Goal: Transaction & Acquisition: Purchase product/service

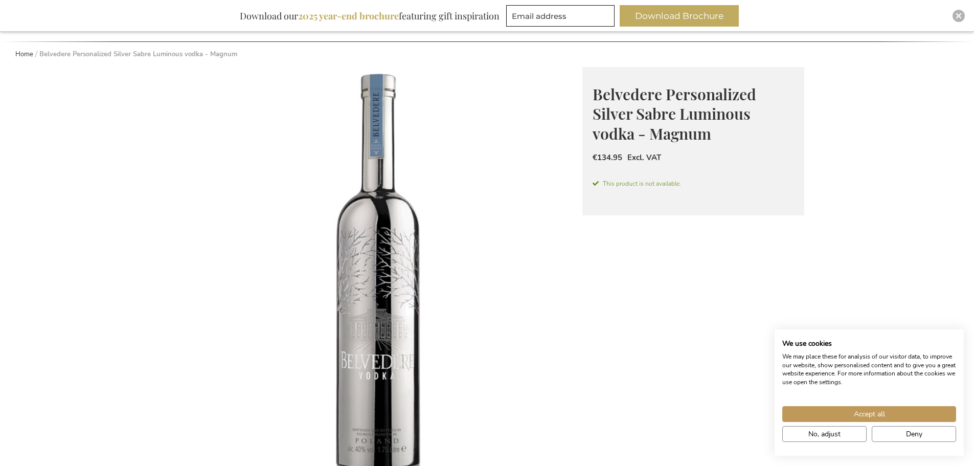
scroll to position [102, 0]
click at [844, 434] on button "No, adjust" at bounding box center [824, 434] width 84 height 16
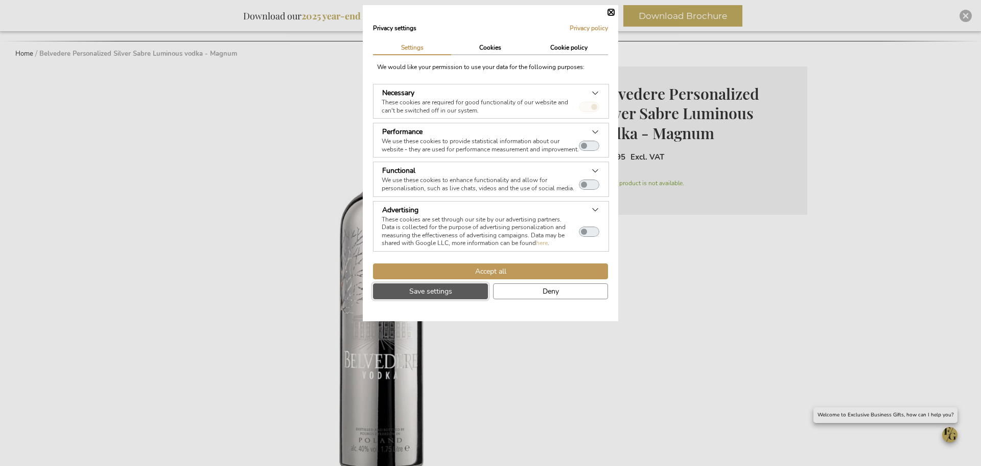
click at [449, 299] on button "Save settings" at bounding box center [430, 291] width 115 height 16
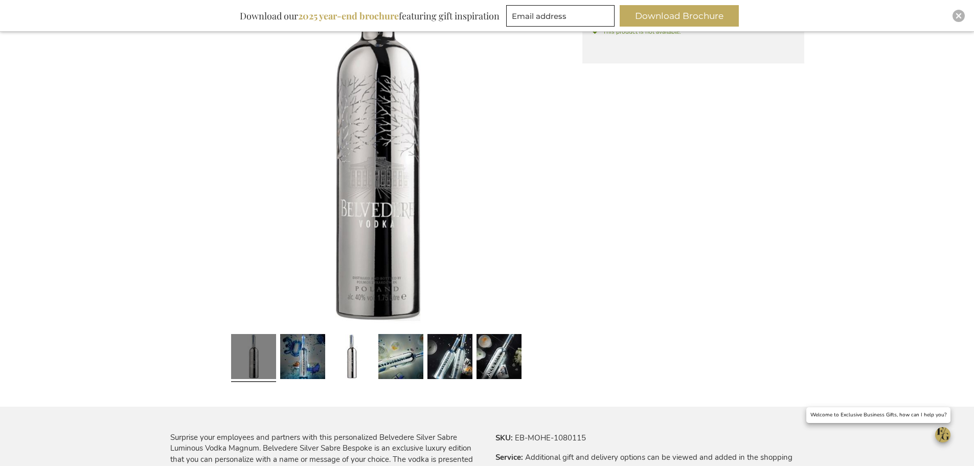
scroll to position [256, 0]
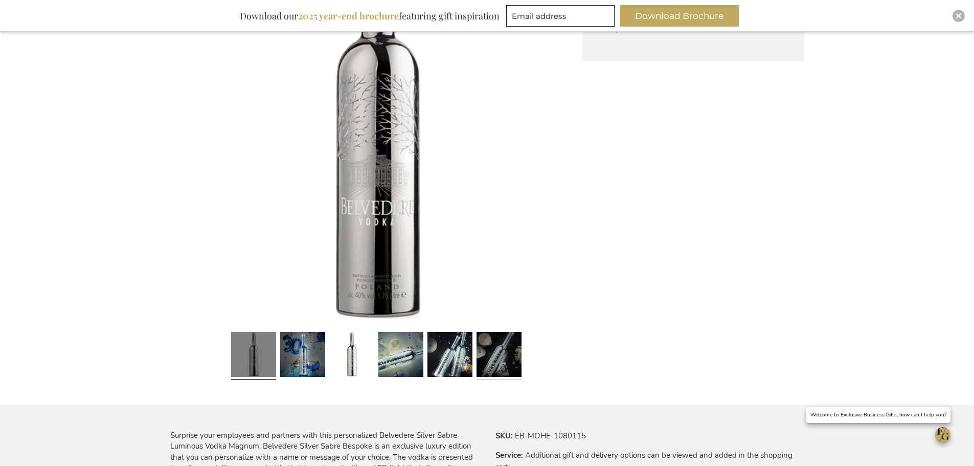
click at [484, 357] on link at bounding box center [498, 356] width 45 height 56
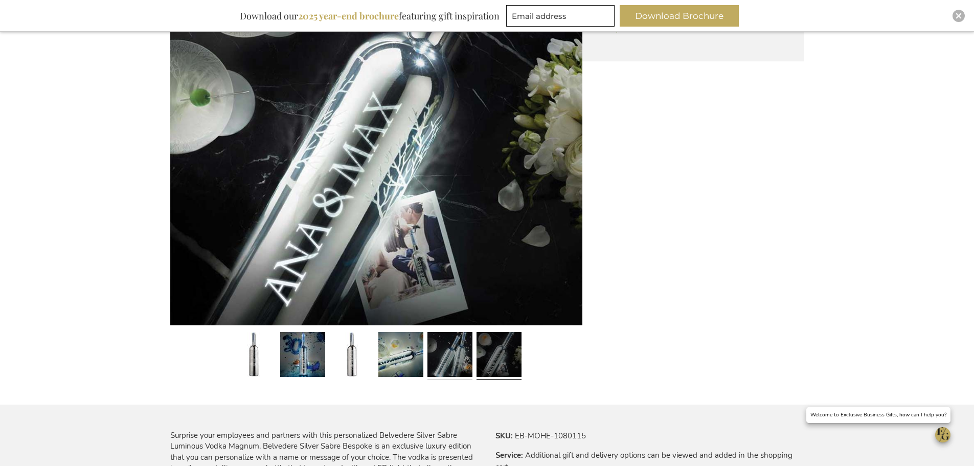
click at [444, 359] on link at bounding box center [449, 356] width 45 height 56
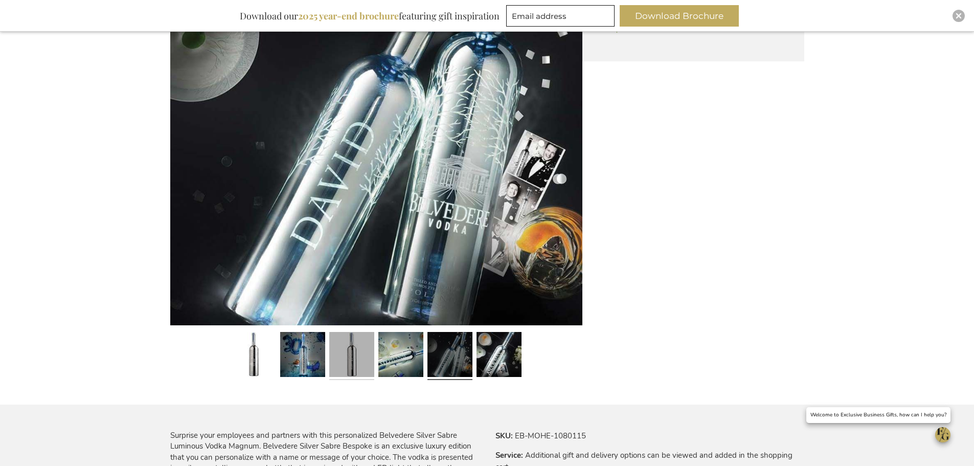
click at [340, 358] on link at bounding box center [351, 356] width 45 height 56
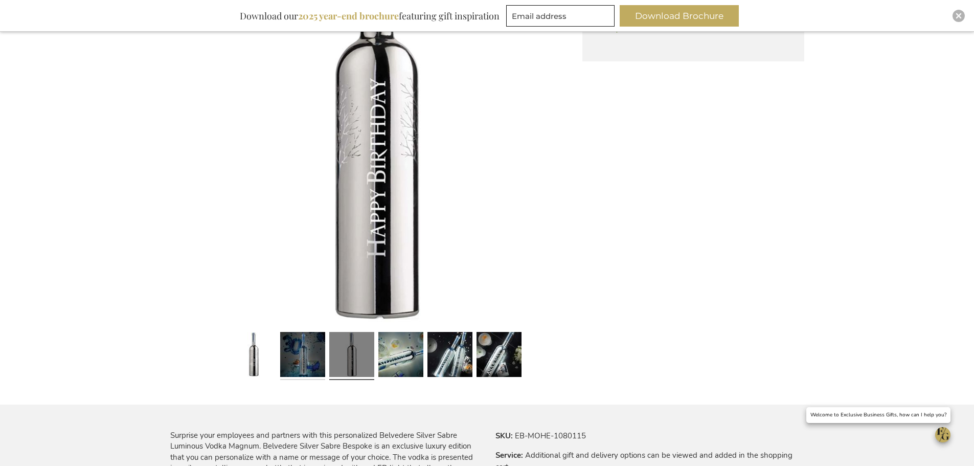
click at [306, 360] on link at bounding box center [302, 356] width 45 height 56
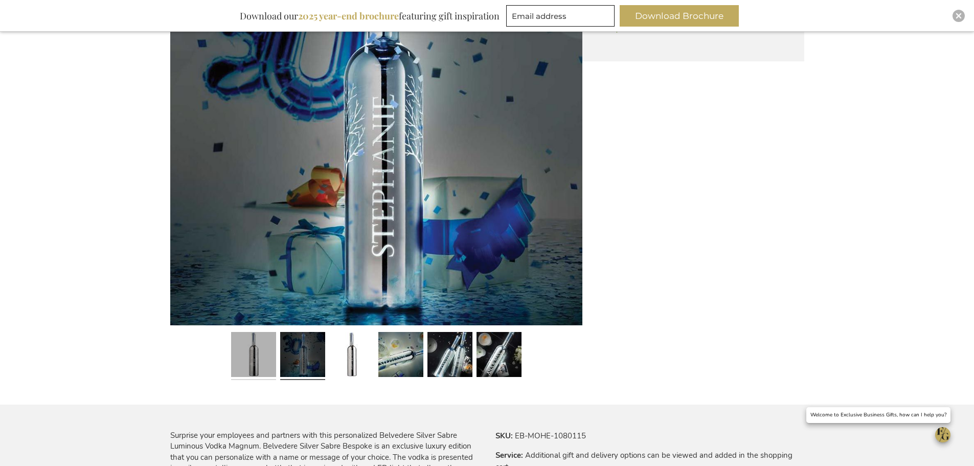
click at [253, 354] on link at bounding box center [253, 356] width 45 height 56
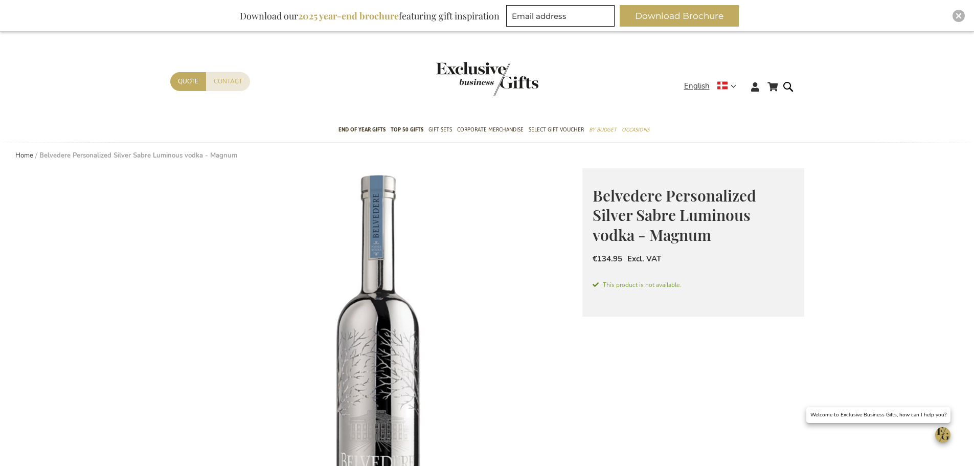
scroll to position [0, 0]
drag, startPoint x: 632, startPoint y: 215, endPoint x: 576, endPoint y: 193, distance: 59.9
copy span "Belvedere Personalized Silver"
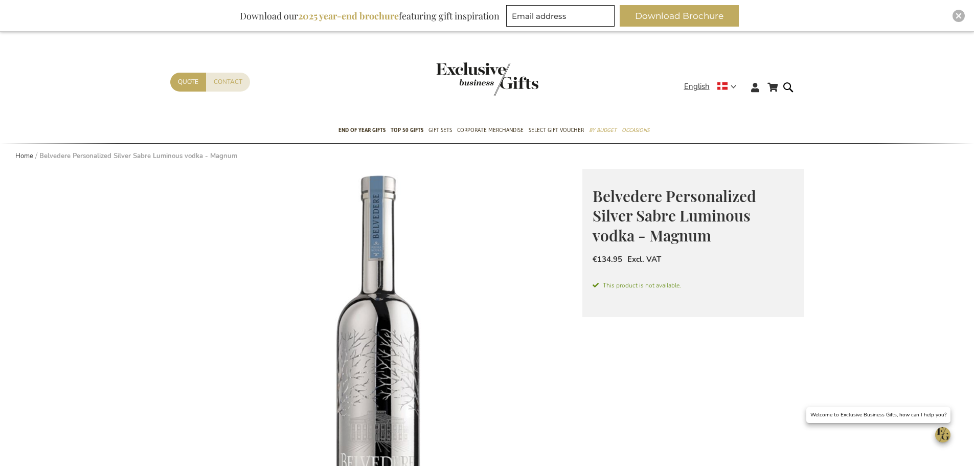
click at [491, 76] on img "store logo" at bounding box center [487, 79] width 102 height 34
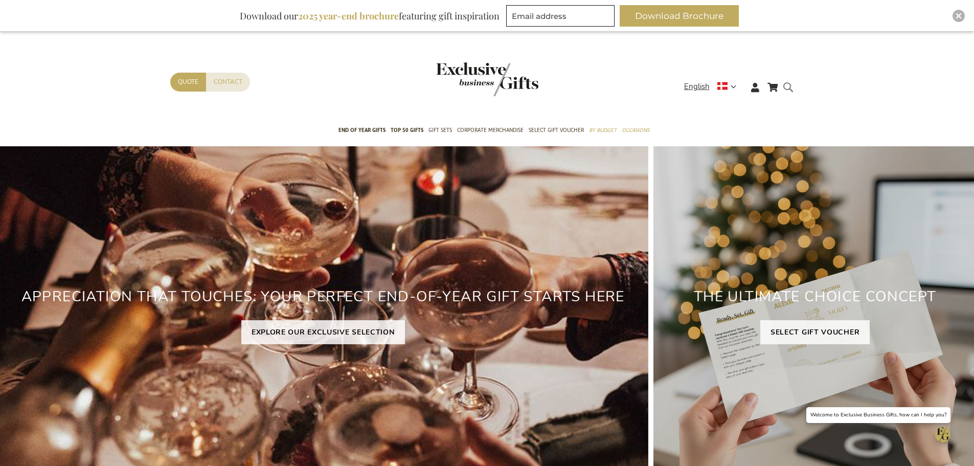
click at [788, 84] on form "Search Search" at bounding box center [791, 95] width 10 height 29
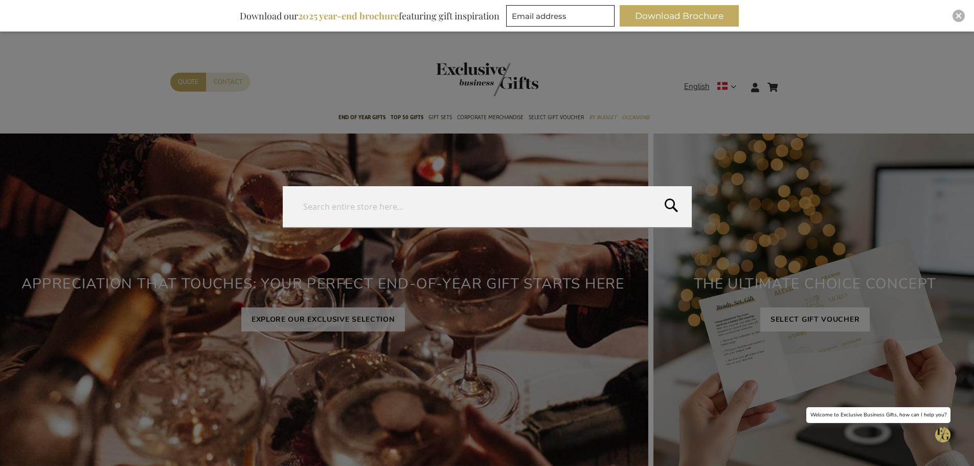
paste input "Belvedere Personalized Silver"
click at [344, 205] on input "Belvedere Personalized Silver" at bounding box center [487, 206] width 409 height 41
drag, startPoint x: 344, startPoint y: 205, endPoint x: 429, endPoint y: 201, distance: 84.9
click at [429, 201] on input "Belvedere Personalized Silver" at bounding box center [487, 206] width 409 height 41
type input "Belvedere"
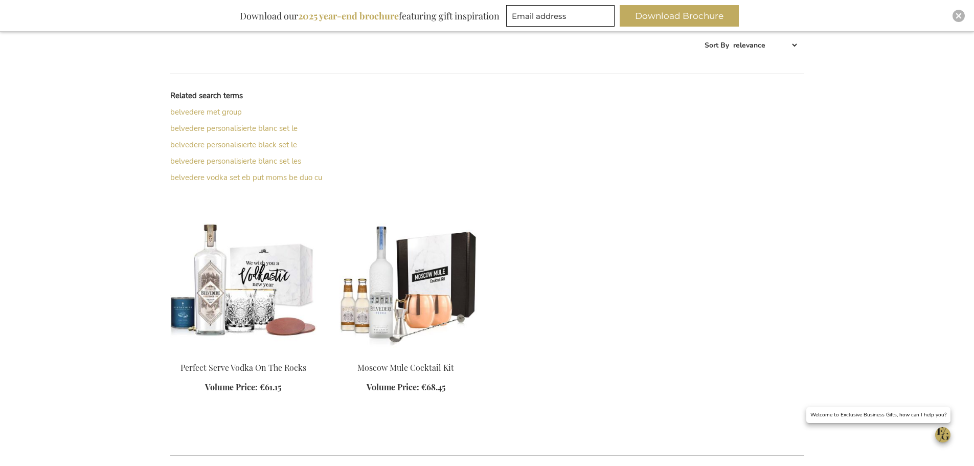
scroll to position [460, 0]
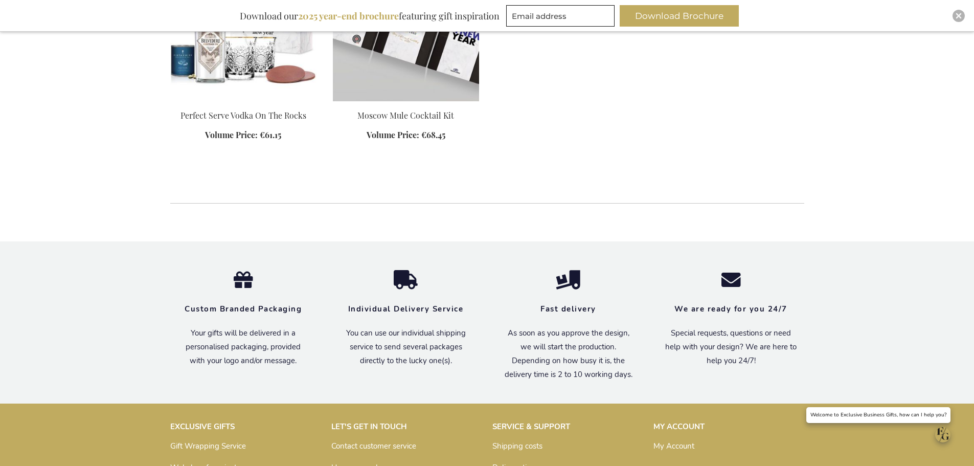
click at [439, 54] on img at bounding box center [406, 29] width 146 height 143
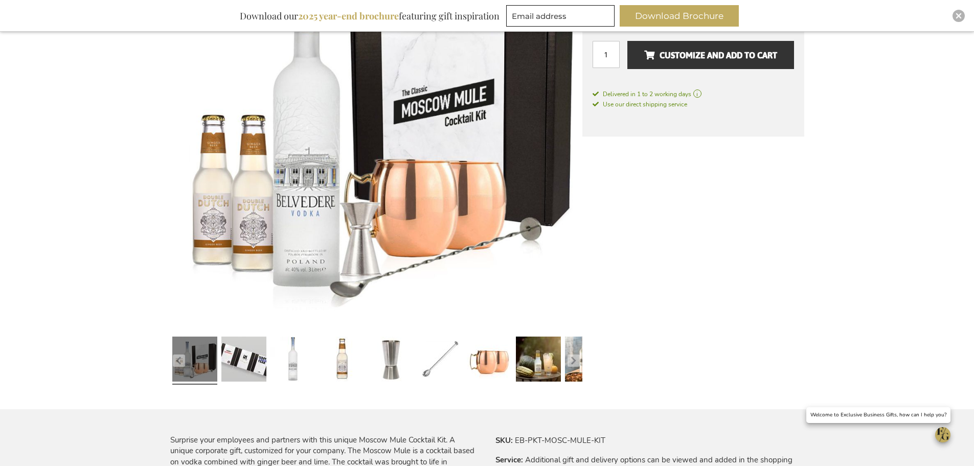
scroll to position [256, 0]
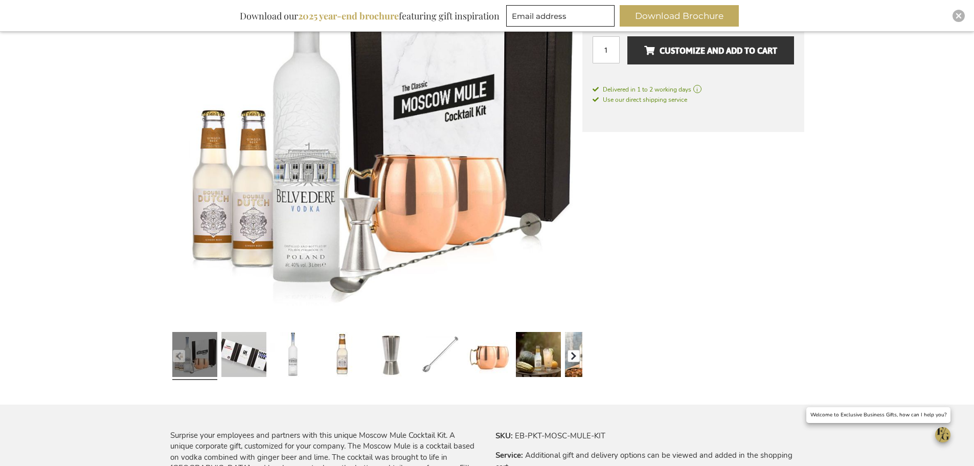
click at [574, 354] on button "button" at bounding box center [573, 356] width 12 height 12
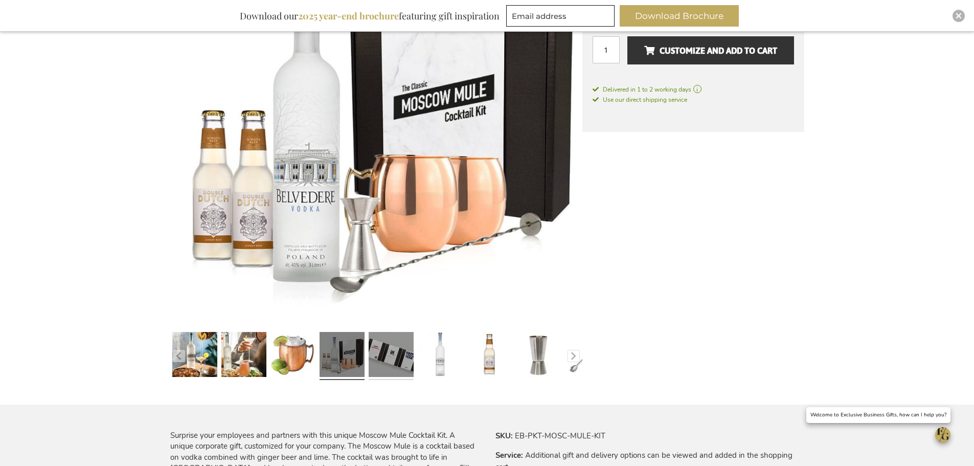
click at [383, 349] on link at bounding box center [390, 356] width 45 height 56
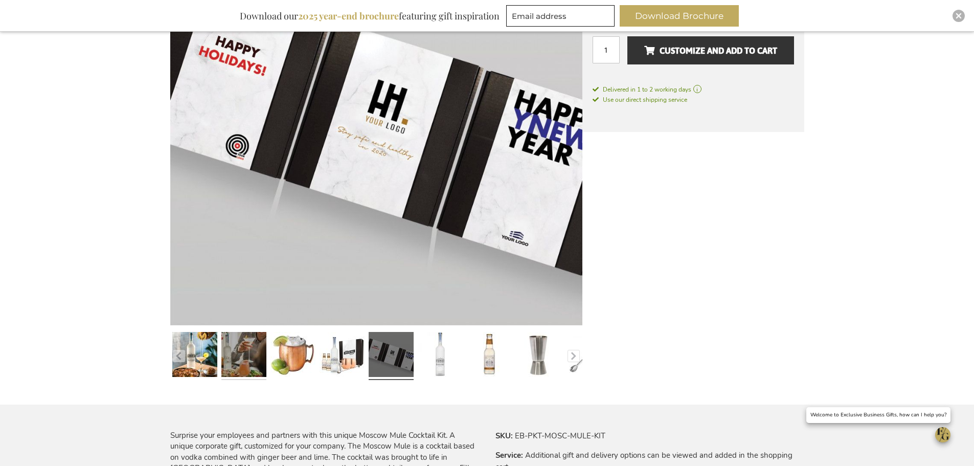
click at [237, 354] on link at bounding box center [243, 356] width 45 height 56
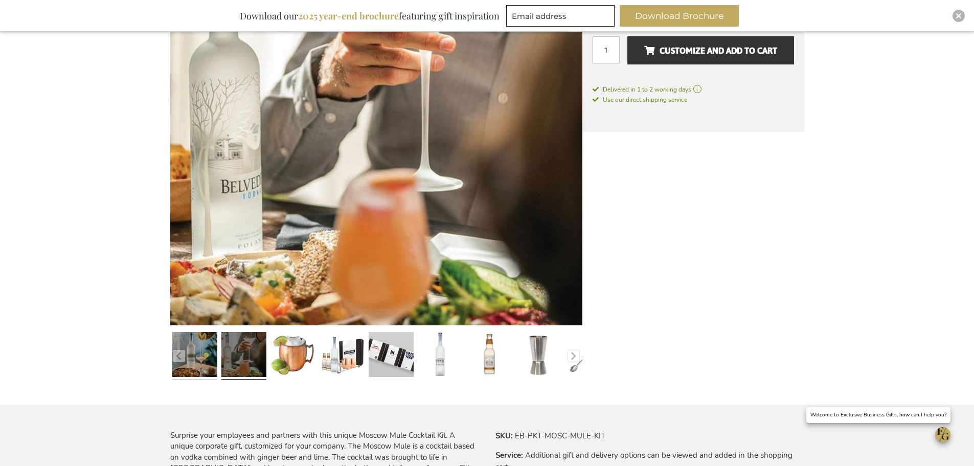
click at [190, 357] on link at bounding box center [194, 356] width 45 height 56
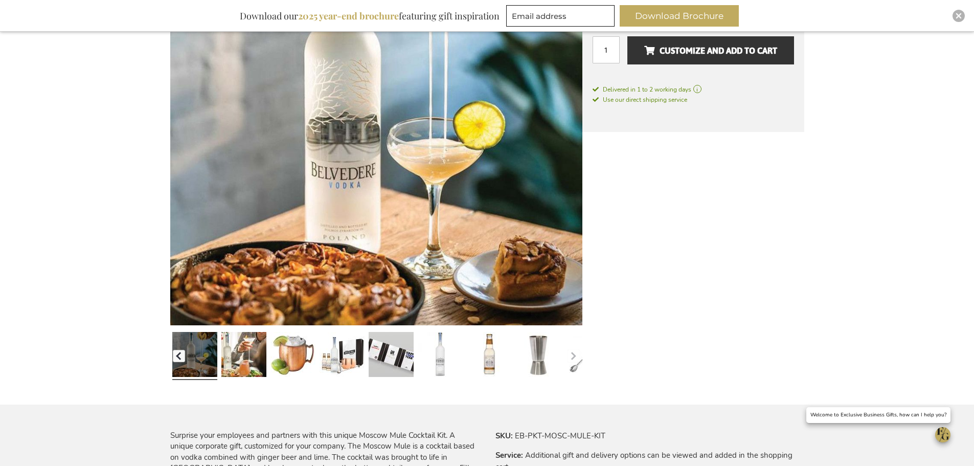
click at [176, 357] on button "button" at bounding box center [179, 356] width 12 height 12
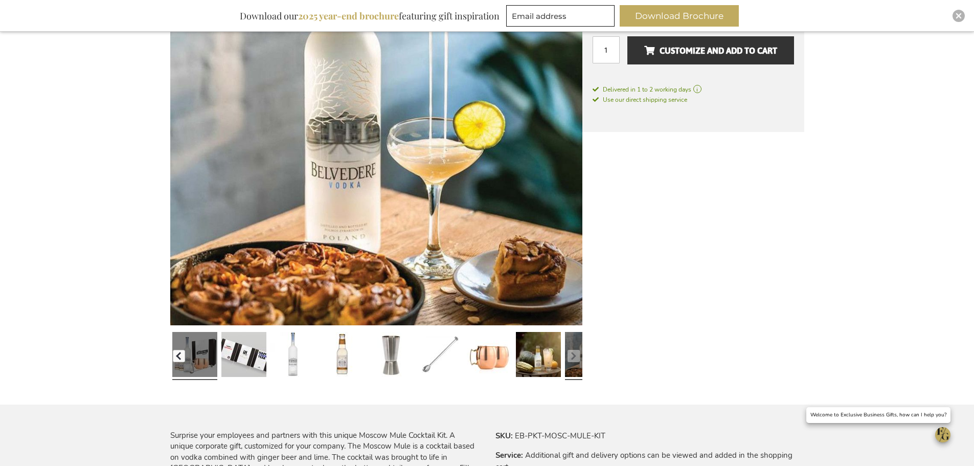
click at [176, 357] on button "button" at bounding box center [179, 356] width 12 height 12
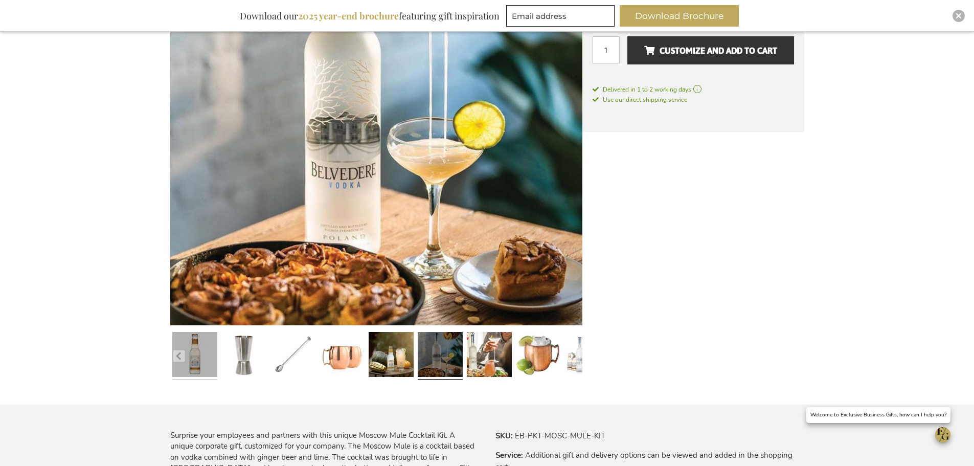
click at [199, 355] on link at bounding box center [194, 356] width 45 height 56
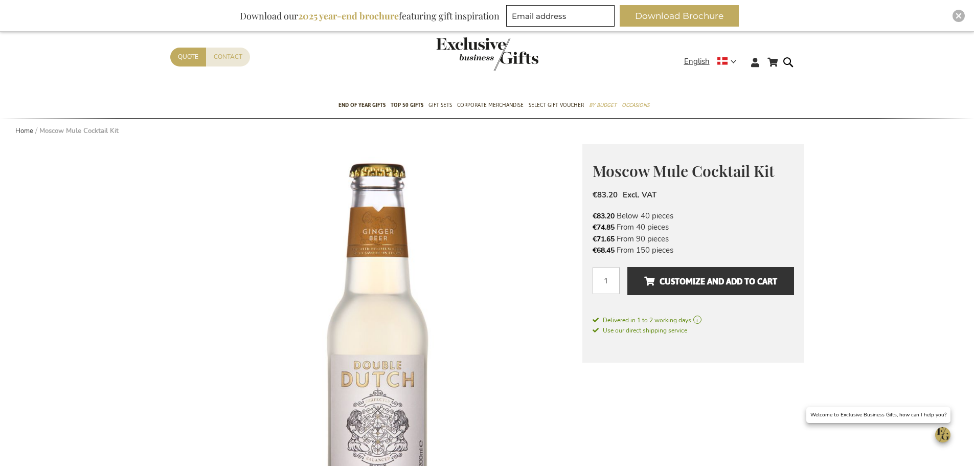
scroll to position [0, 0]
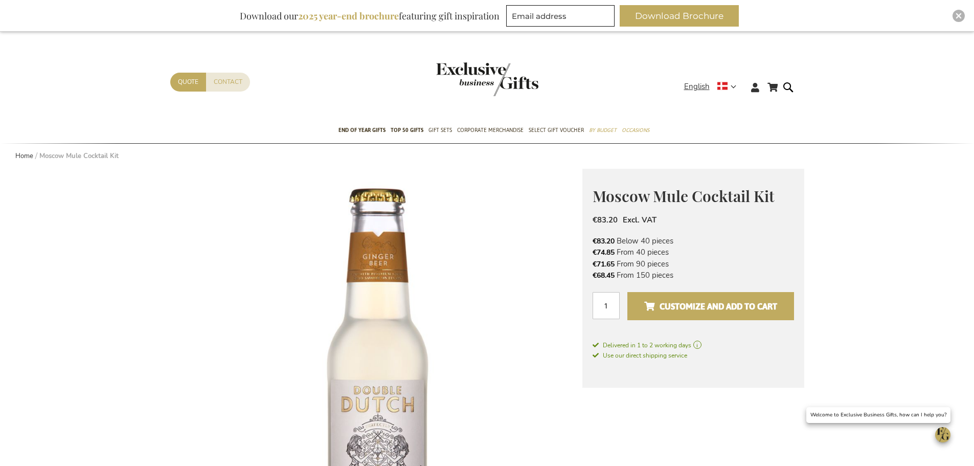
click at [724, 307] on span "Customize and add to cart" at bounding box center [710, 306] width 133 height 16
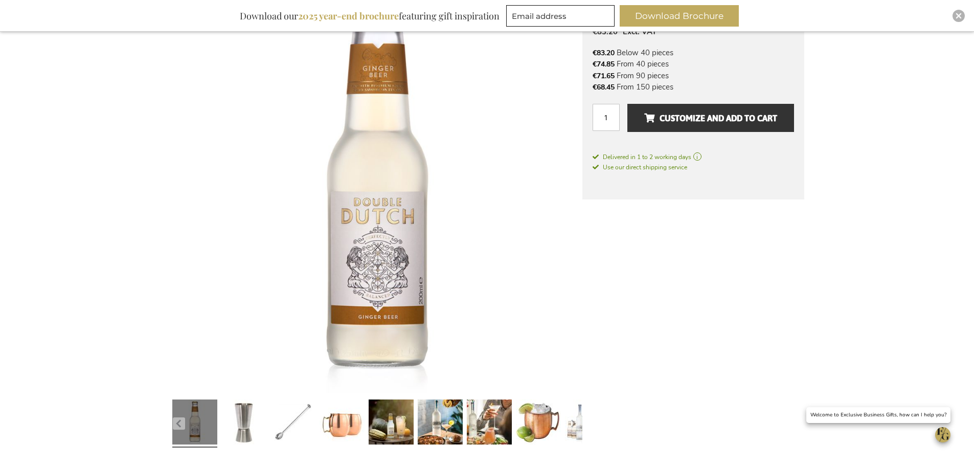
scroll to position [204, 0]
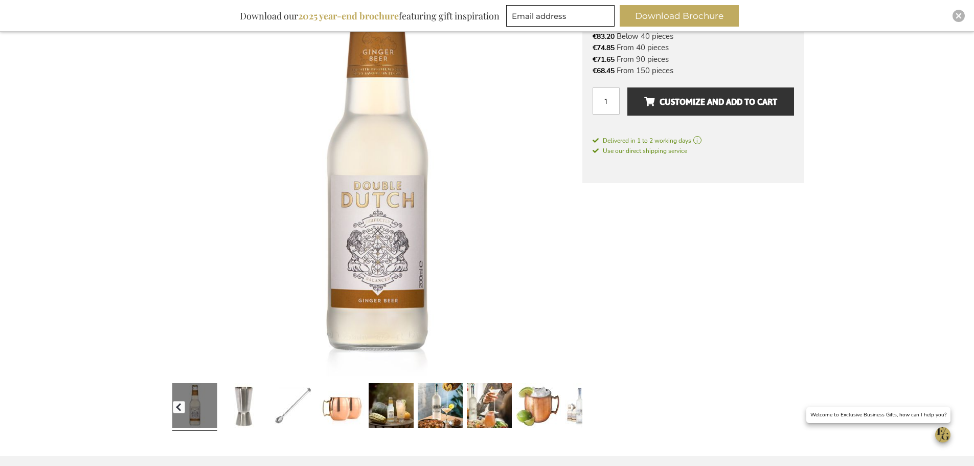
click at [178, 404] on button "button" at bounding box center [179, 407] width 12 height 12
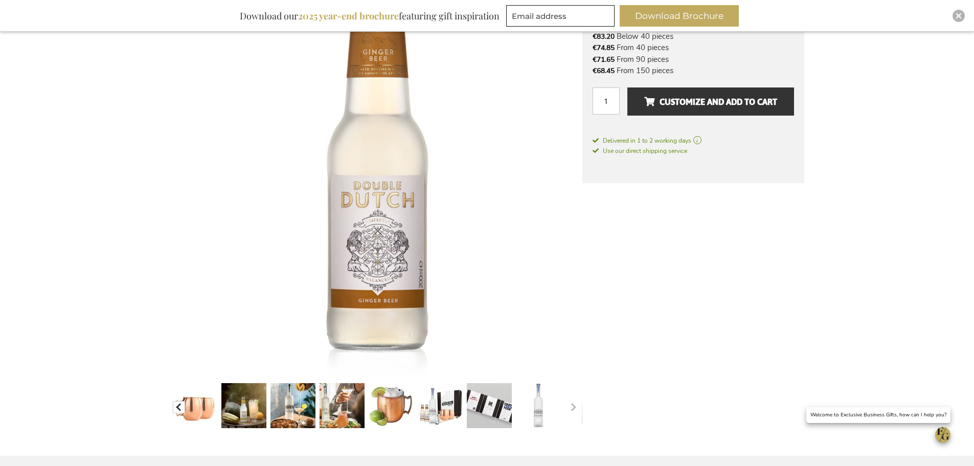
click at [178, 404] on button "button" at bounding box center [179, 407] width 12 height 12
click at [492, 389] on link at bounding box center [489, 407] width 45 height 56
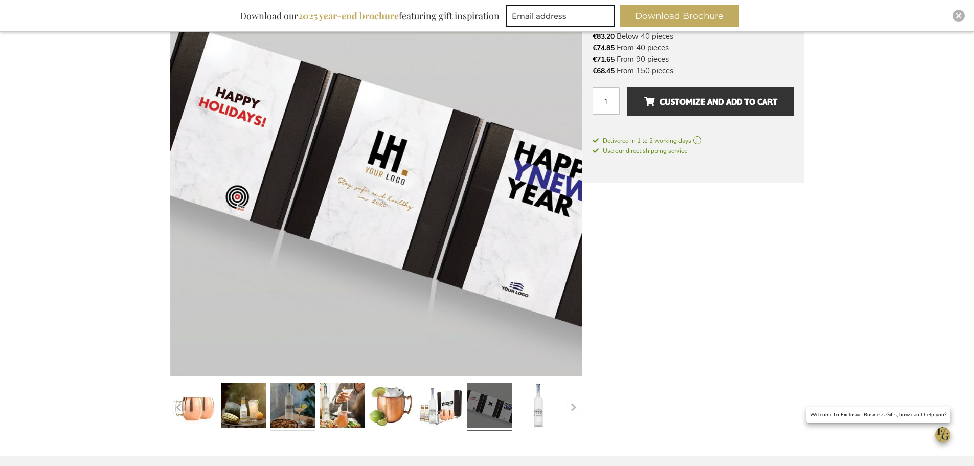
click at [286, 402] on link at bounding box center [292, 407] width 45 height 56
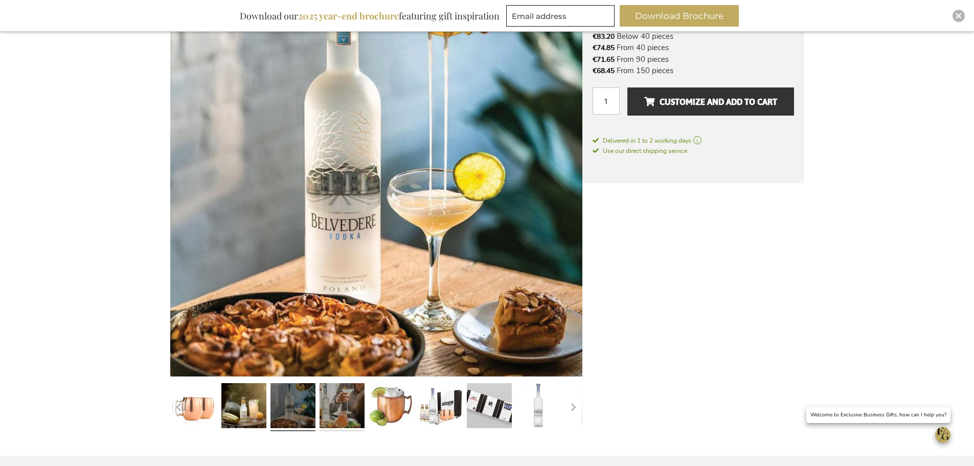
click at [347, 409] on link at bounding box center [341, 407] width 45 height 56
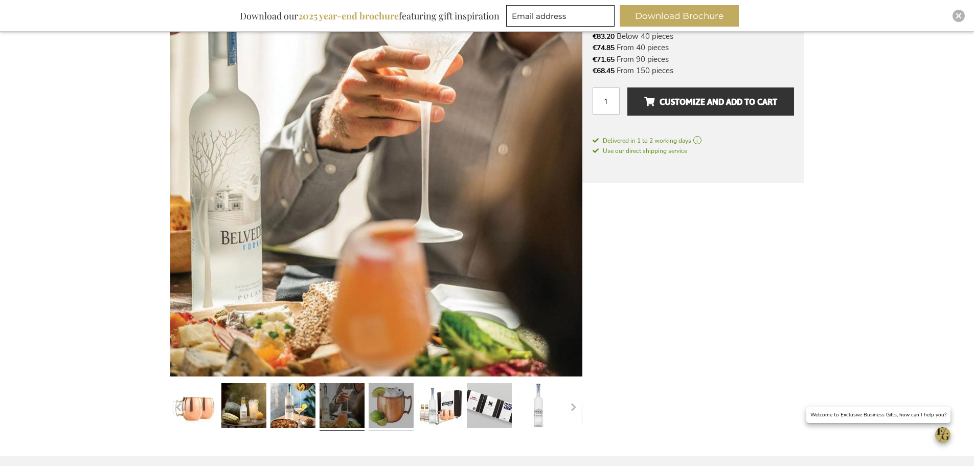
click at [389, 409] on link at bounding box center [390, 407] width 45 height 56
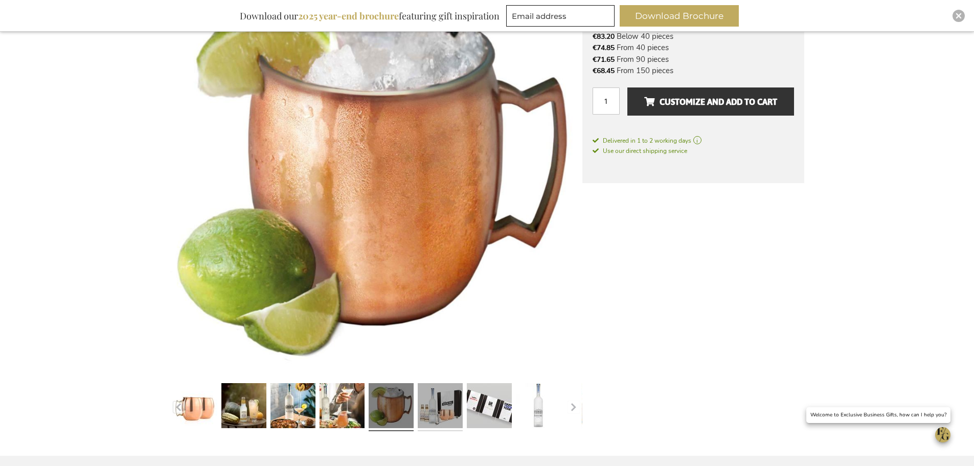
click at [440, 407] on link at bounding box center [440, 407] width 45 height 56
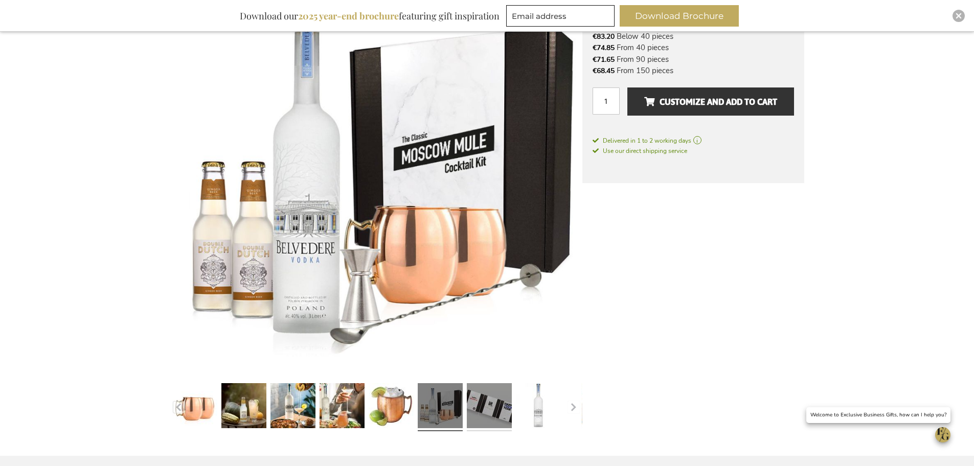
click at [481, 404] on link at bounding box center [489, 407] width 45 height 56
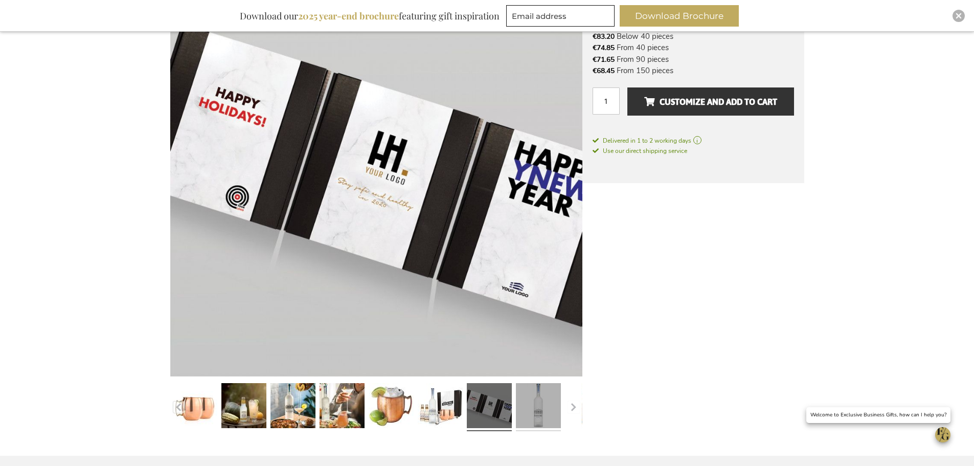
click at [543, 414] on link at bounding box center [538, 407] width 45 height 56
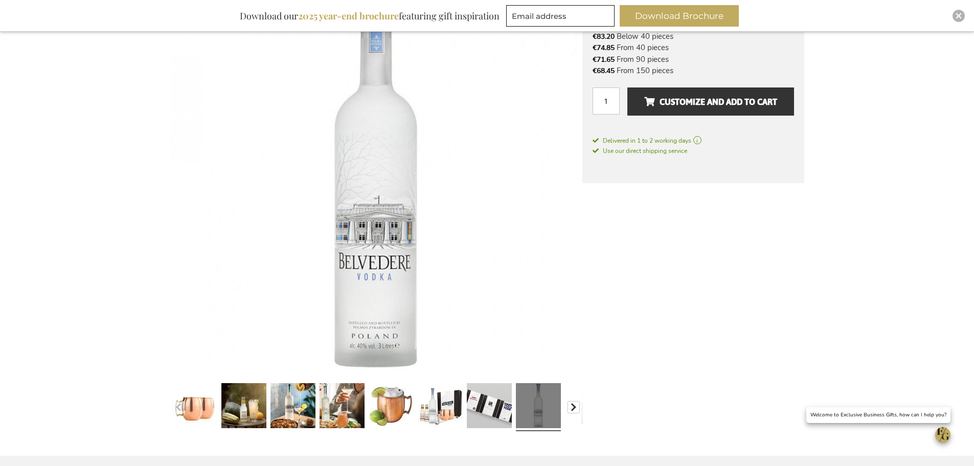
click at [575, 409] on button "button" at bounding box center [573, 407] width 12 height 12
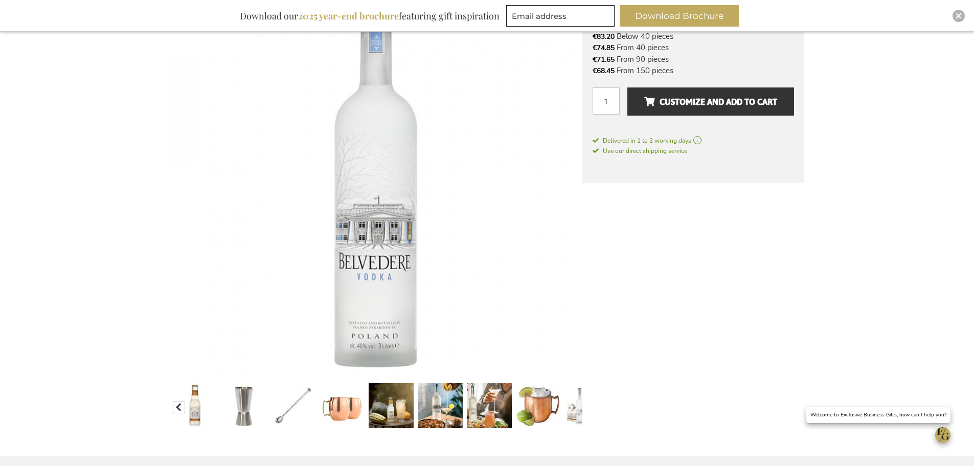
click at [173, 402] on button "button" at bounding box center [179, 407] width 12 height 12
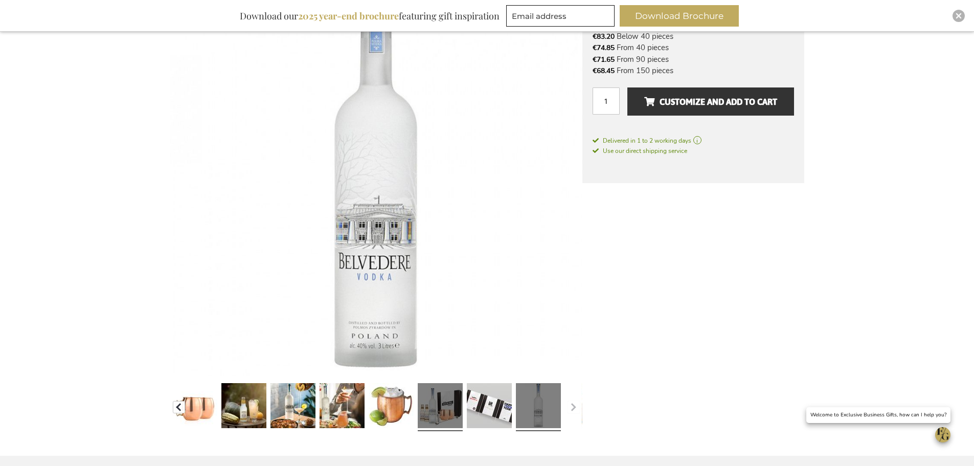
click at [175, 402] on button "button" at bounding box center [179, 407] width 12 height 12
click at [425, 395] on link at bounding box center [440, 407] width 45 height 56
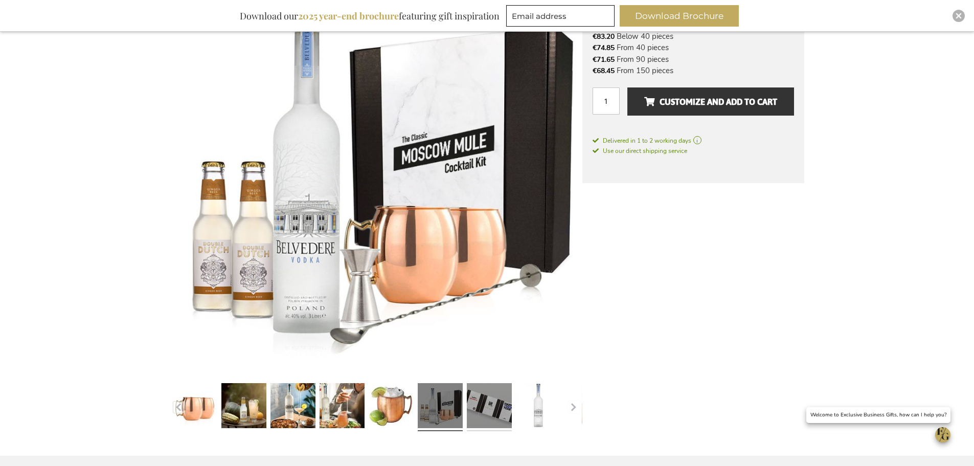
click at [489, 399] on link at bounding box center [489, 407] width 45 height 56
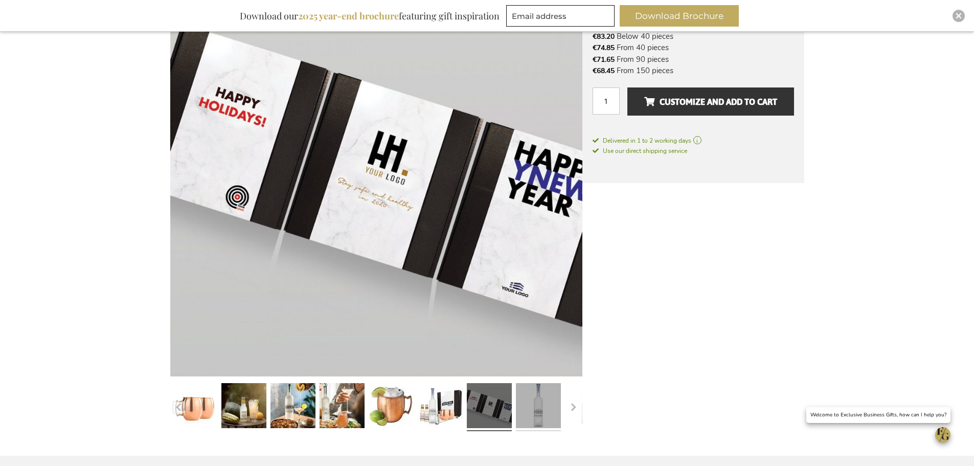
click at [550, 403] on link at bounding box center [538, 407] width 45 height 56
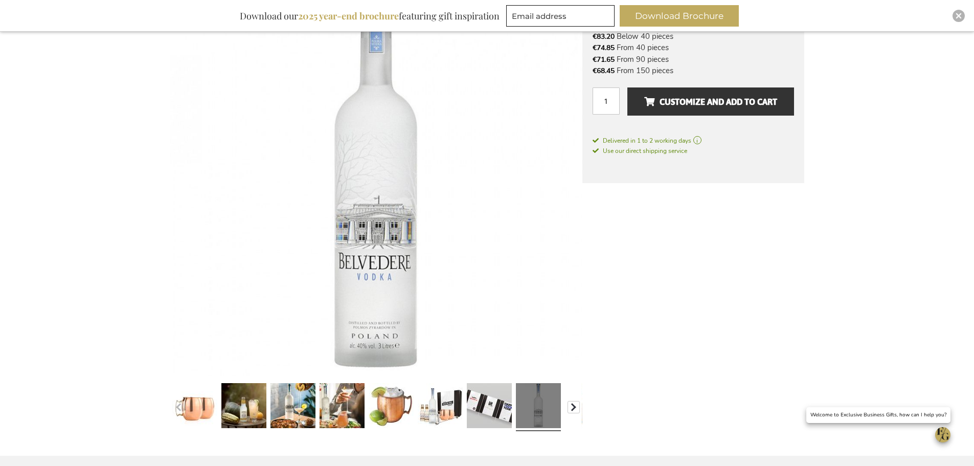
click at [567, 404] on button "button" at bounding box center [573, 407] width 12 height 12
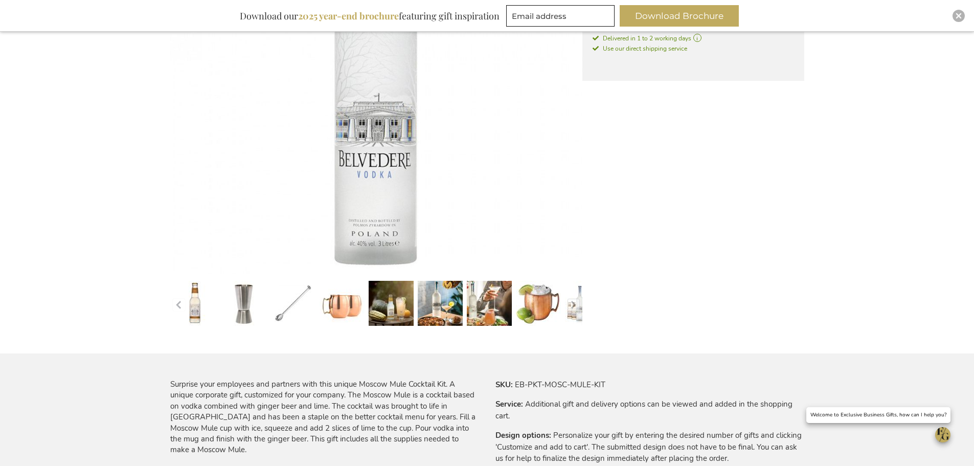
scroll to position [409, 0]
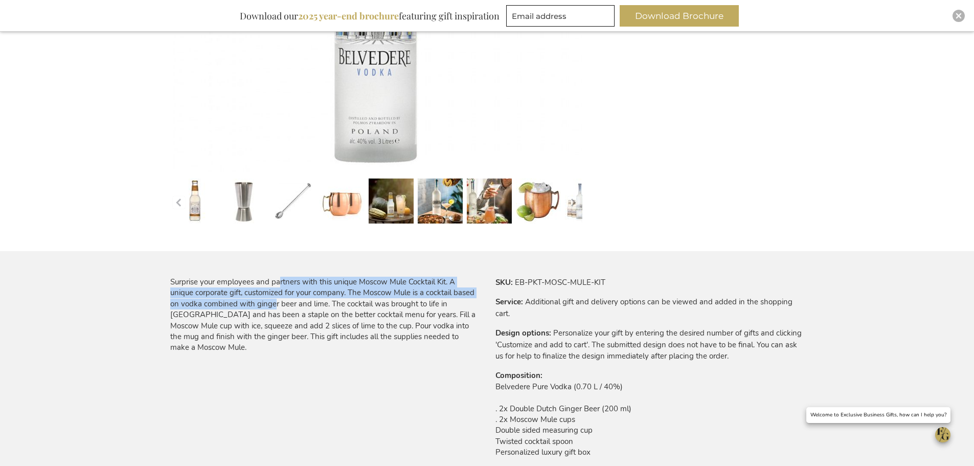
drag, startPoint x: 279, startPoint y: 281, endPoint x: 273, endPoint y: 309, distance: 28.1
click at [273, 309] on div "Surprise your employees and partners with this unique Moscow Mule Cocktail Kit.…" at bounding box center [324, 314] width 309 height 77
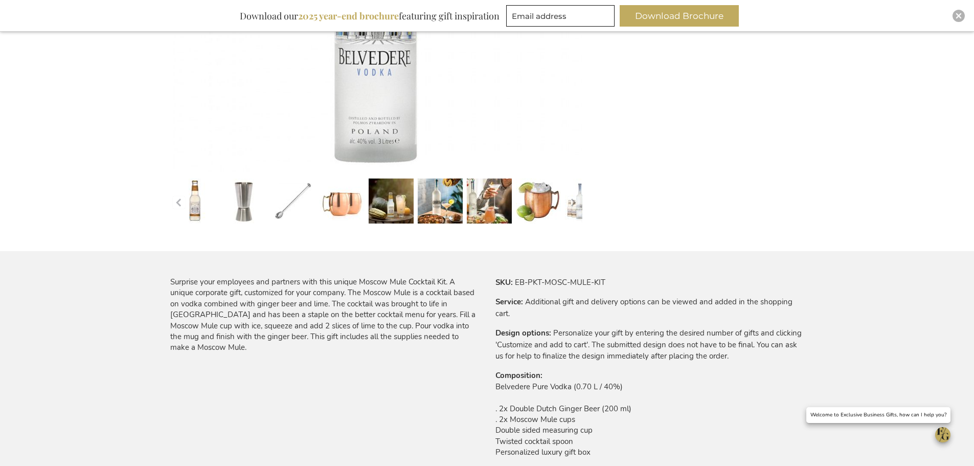
click at [310, 302] on div "Surprise your employees and partners with this unique Moscow Mule Cocktail Kit.…" at bounding box center [324, 314] width 309 height 77
drag, startPoint x: 193, startPoint y: 325, endPoint x: 226, endPoint y: 324, distance: 33.3
click at [226, 324] on div "Surprise your employees and partners with this unique Moscow Mule Cocktail Kit.…" at bounding box center [324, 314] width 309 height 77
drag, startPoint x: 238, startPoint y: 325, endPoint x: 330, endPoint y: 329, distance: 91.6
click at [330, 329] on div "Surprise your employees and partners with this unique Moscow Mule Cocktail Kit.…" at bounding box center [324, 314] width 309 height 77
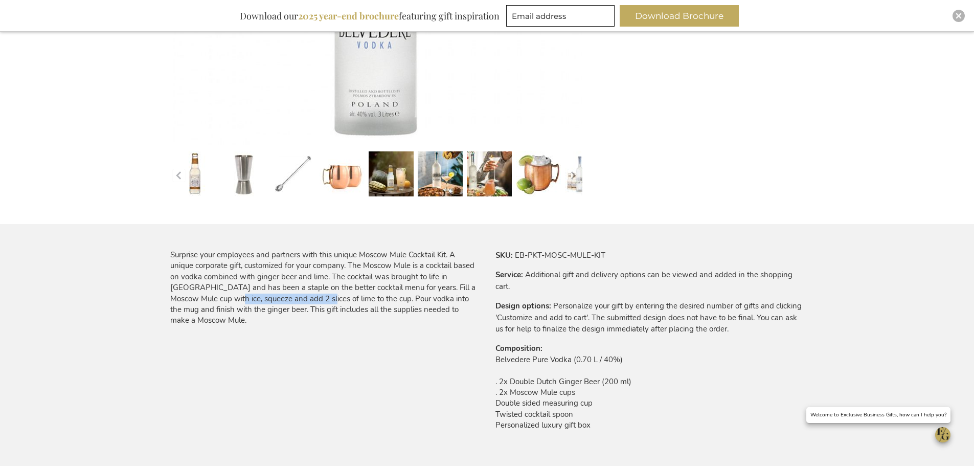
scroll to position [460, 0]
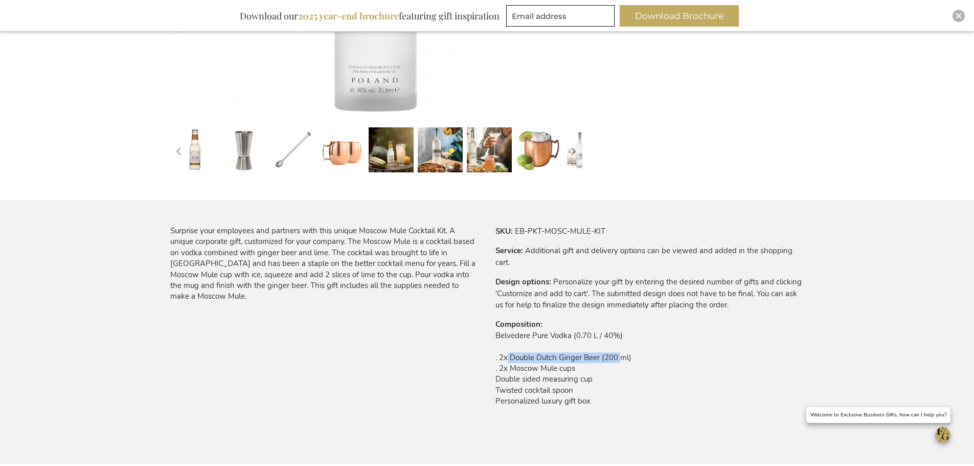
drag, startPoint x: 549, startPoint y: 357, endPoint x: 557, endPoint y: 356, distance: 7.7
click at [619, 358] on td "Belvedere Pure Vodka (0.70 L / 40%) . 2x Double Dutch Ginger Beer (200 ml) . 2x…" at bounding box center [649, 371] width 309 height 82
drag, startPoint x: 505, startPoint y: 367, endPoint x: 552, endPoint y: 368, distance: 46.5
click at [552, 368] on td "Belvedere Pure Vodka (0.70 L / 40%) . 2x Double Dutch Ginger Beer (200 ml) . 2x…" at bounding box center [649, 371] width 309 height 82
drag, startPoint x: 590, startPoint y: 401, endPoint x: 501, endPoint y: 391, distance: 89.5
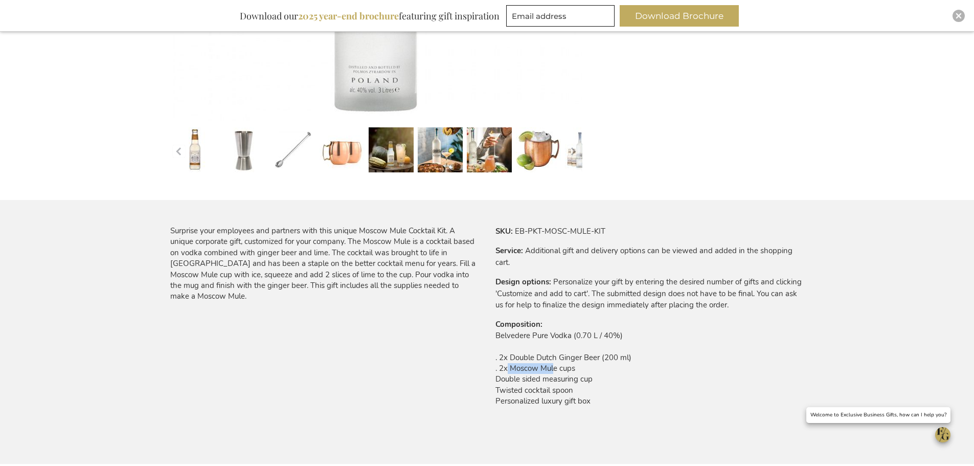
click at [501, 391] on td "Belvedere Pure Vodka (0.70 L / 40%) . 2x Double Dutch Ginger Beer (200 ml) . 2x…" at bounding box center [649, 371] width 309 height 82
click at [499, 343] on td "Belvedere Pure Vodka (0.70 L / 40%) . 2x Double Dutch Ginger Beer (200 ml) . 2x…" at bounding box center [649, 371] width 309 height 82
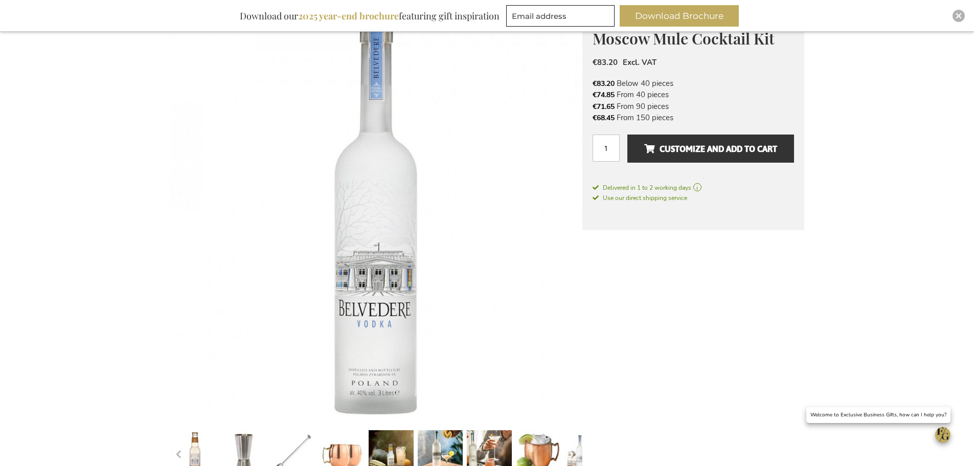
scroll to position [102, 0]
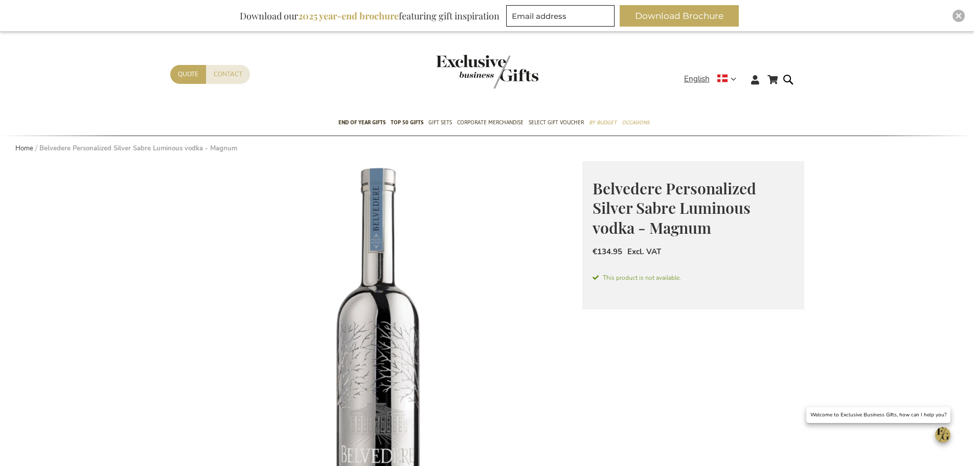
scroll to position [51, 0]
